Goal: Transaction & Acquisition: Purchase product/service

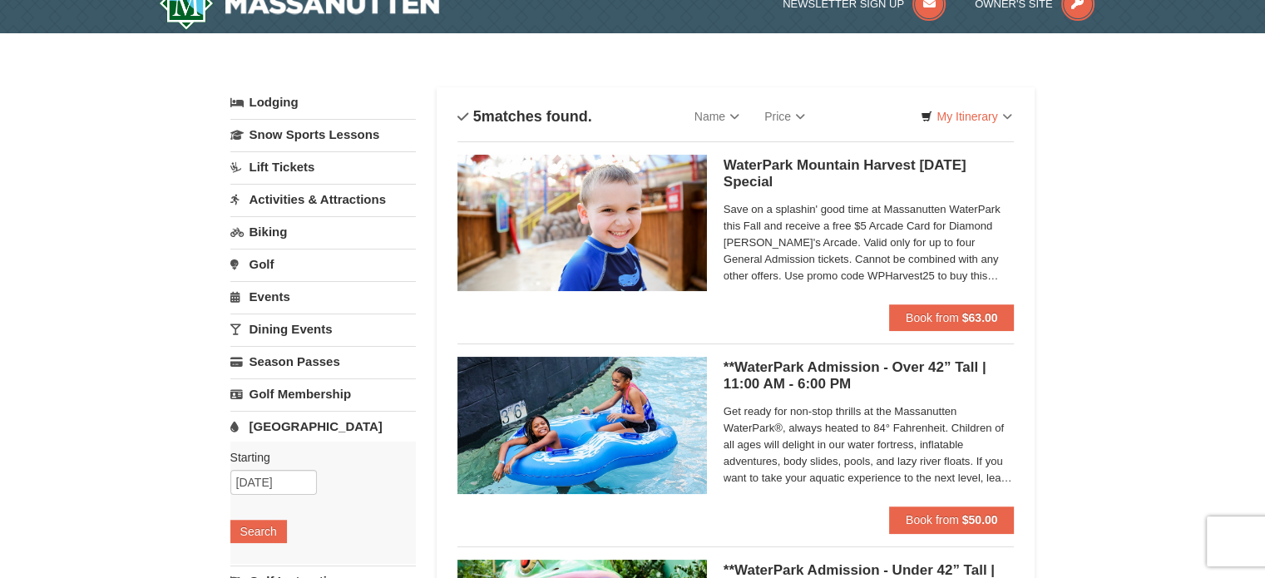
scroll to position [55, 0]
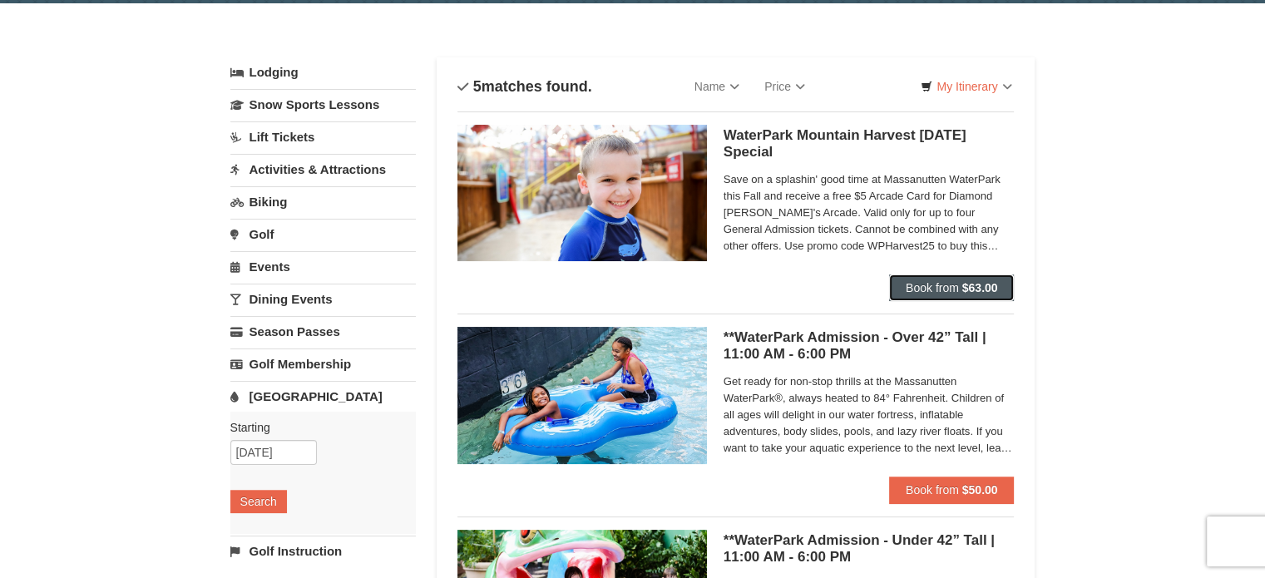
click at [995, 290] on strong "$63.00" at bounding box center [980, 287] width 36 height 13
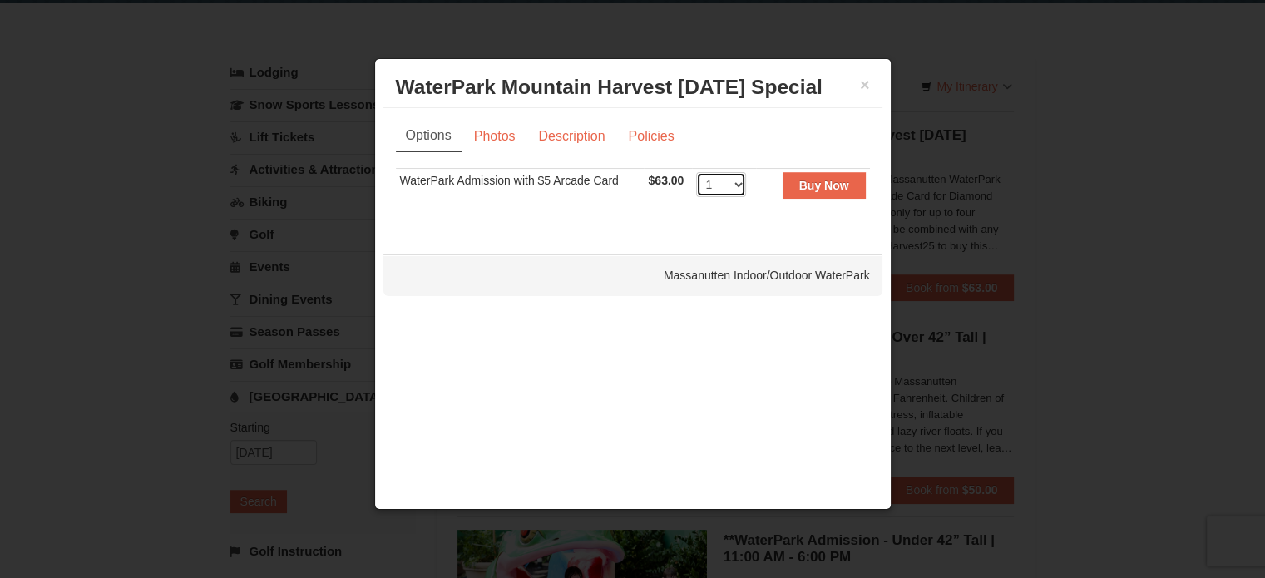
click at [721, 185] on select "1 2 3 4 5 6 7 8 9 10 11 12 13 14 15 16 17 18 19 20 21 22" at bounding box center [721, 184] width 50 height 25
select select "3"
click at [696, 172] on select "1 2 3 4 5 6 7 8 9 10 11 12 13 14 15 16 17 18 19 20 21 22" at bounding box center [721, 184] width 50 height 25
click at [825, 190] on strong "Buy Now" at bounding box center [824, 185] width 50 height 13
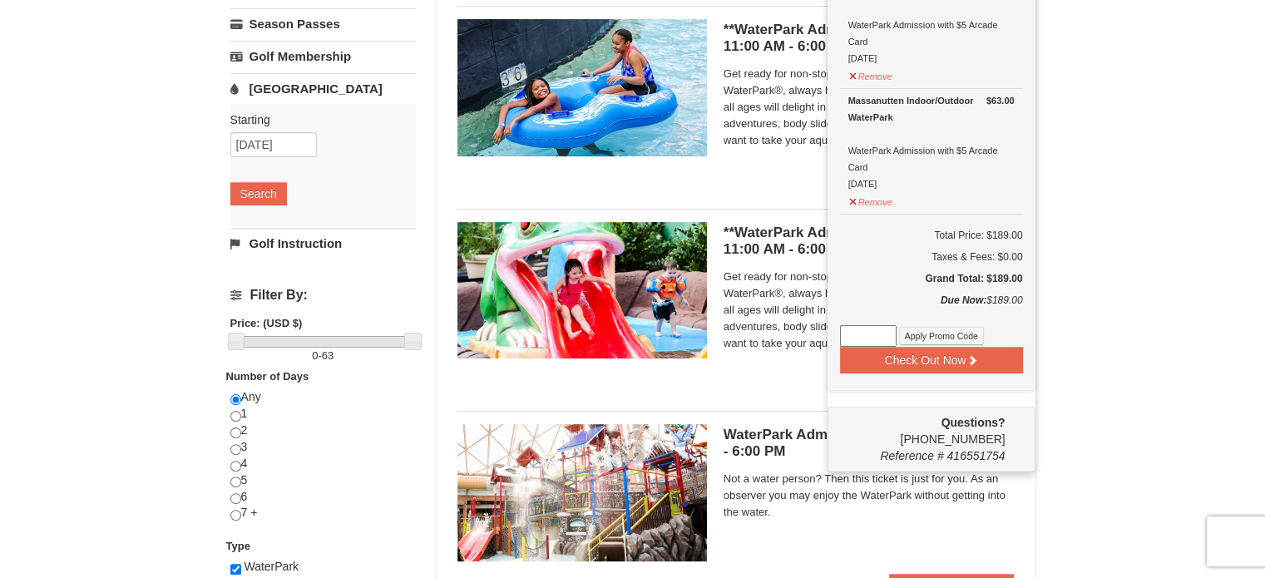
scroll to position [366, 0]
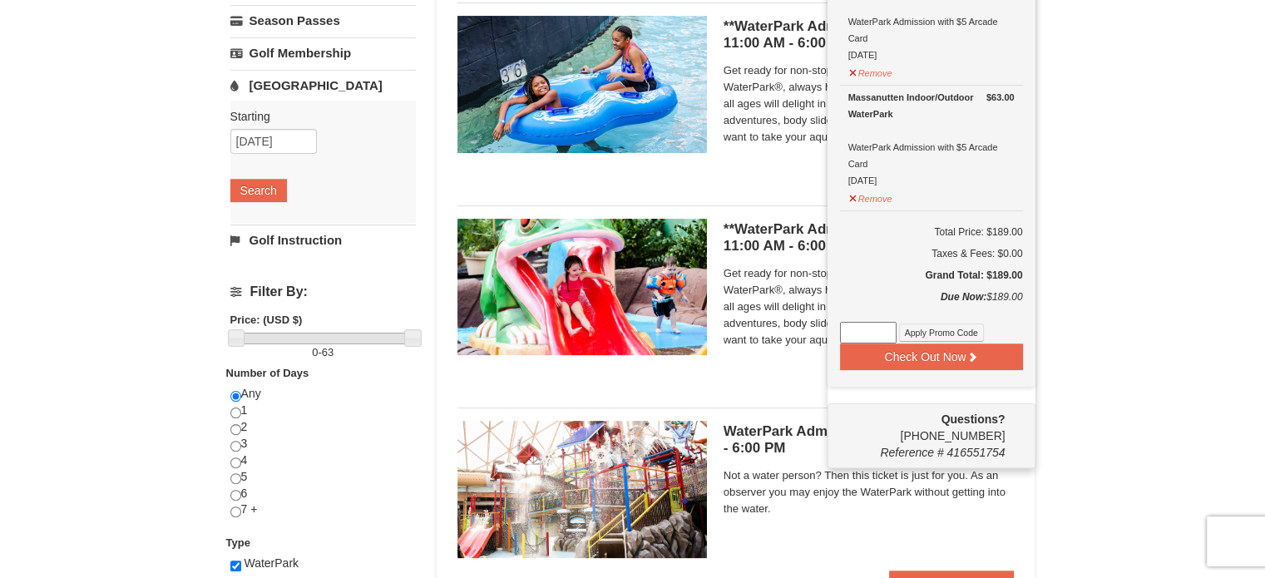
click at [875, 333] on input at bounding box center [868, 333] width 57 height 22
type input "WPHarvest25"
click at [943, 328] on button "Apply Promo Code" at bounding box center [941, 332] width 85 height 18
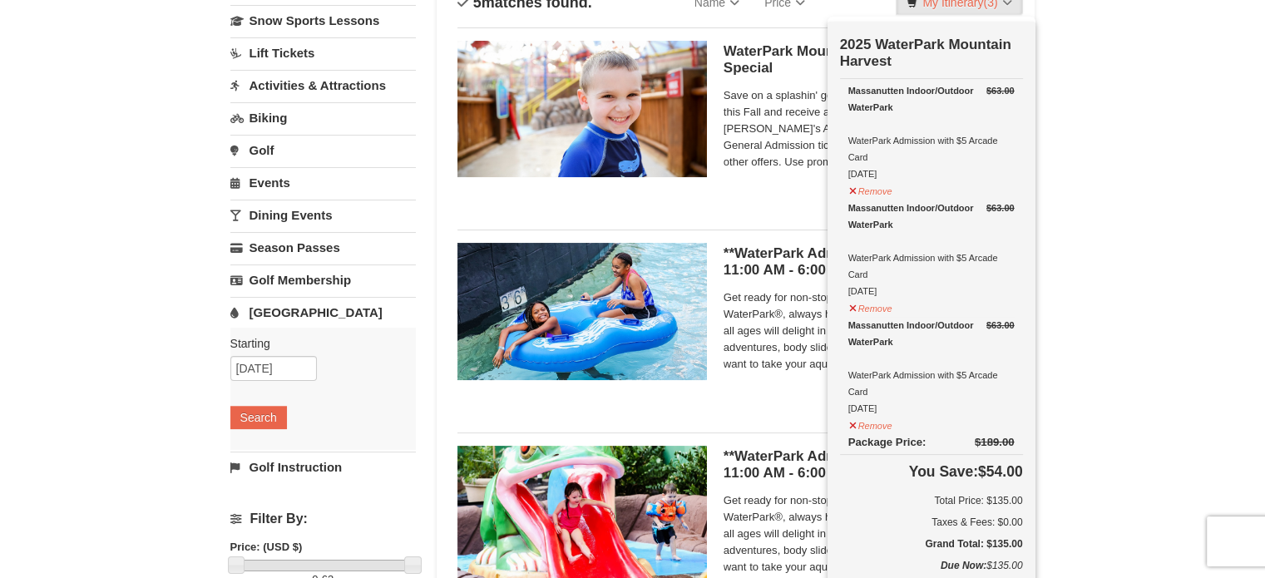
scroll to position [0, 0]
